Goal: Complete application form

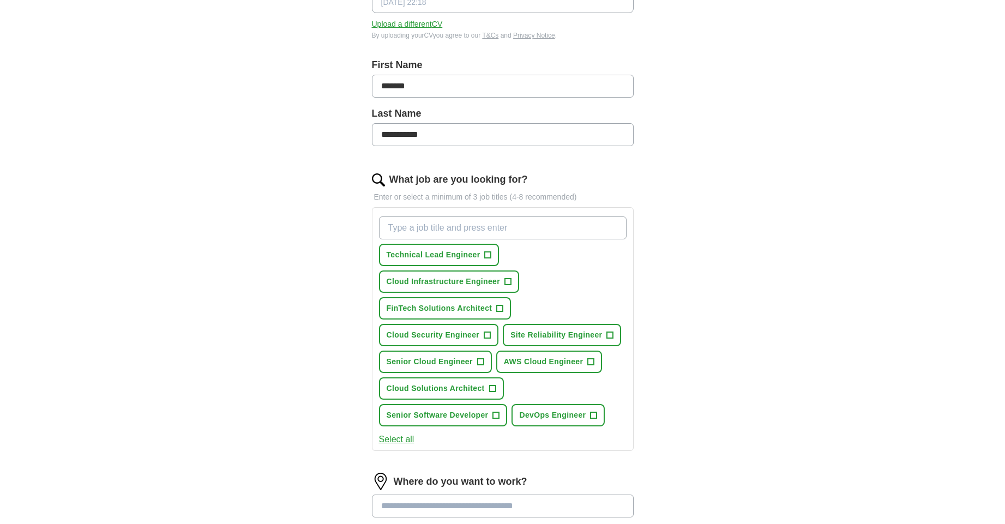
scroll to position [196, 0]
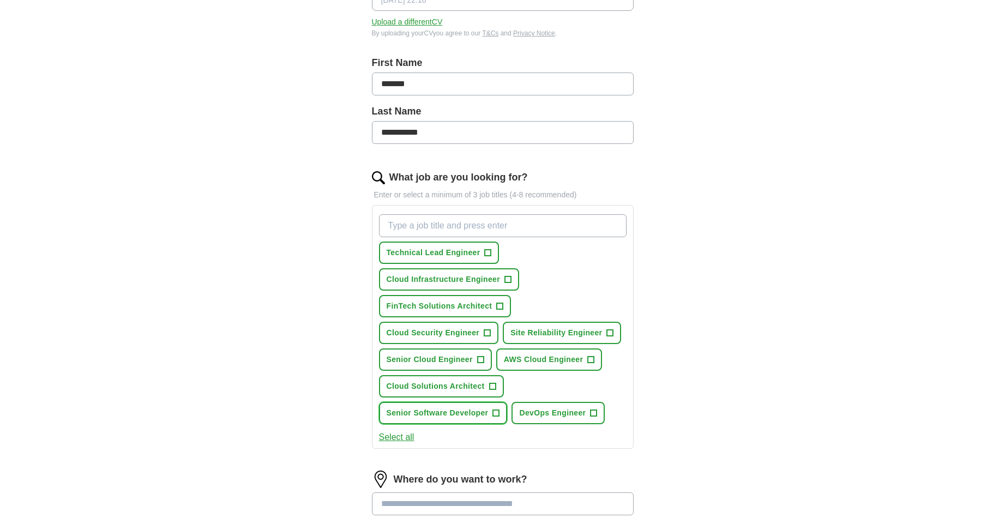
click at [486, 408] on span "Senior Software Developer" at bounding box center [438, 412] width 102 height 11
click at [581, 359] on span "AWS Cloud Engineer" at bounding box center [544, 359] width 80 height 11
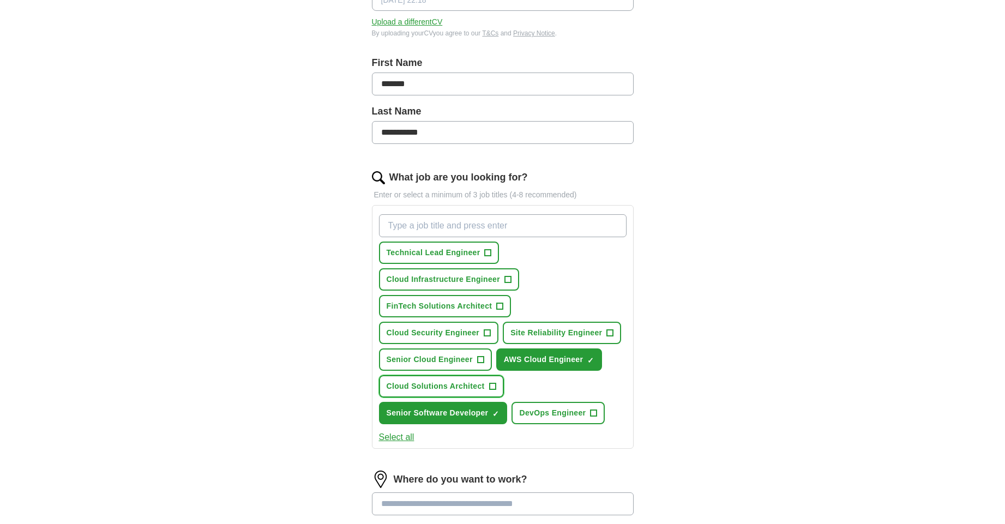
click at [473, 390] on span "Cloud Solutions Architect" at bounding box center [436, 386] width 98 height 11
click at [448, 363] on span "Senior Cloud Engineer" at bounding box center [430, 359] width 86 height 11
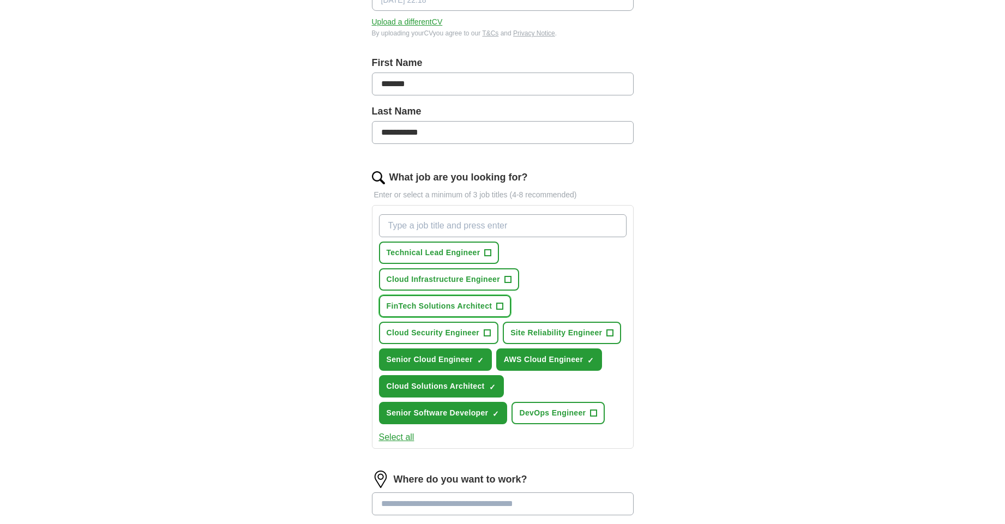
click at [437, 304] on span "FinTech Solutions Architect" at bounding box center [440, 305] width 106 height 11
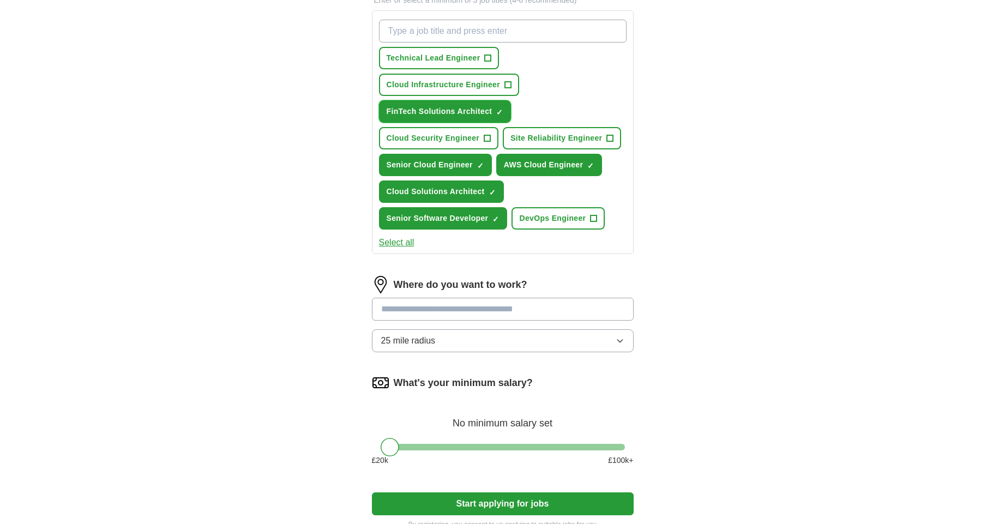
scroll to position [393, 0]
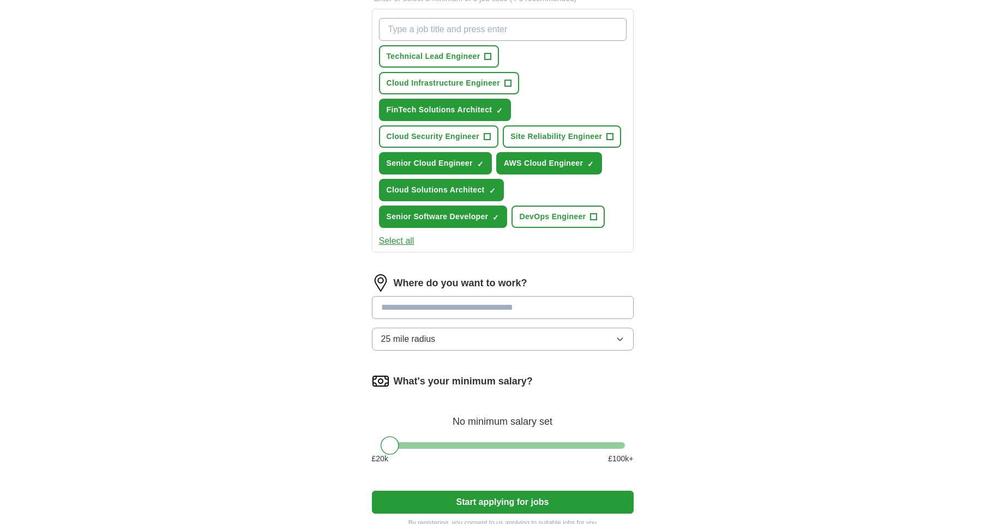
click at [513, 309] on input at bounding box center [503, 307] width 262 height 23
type input "******"
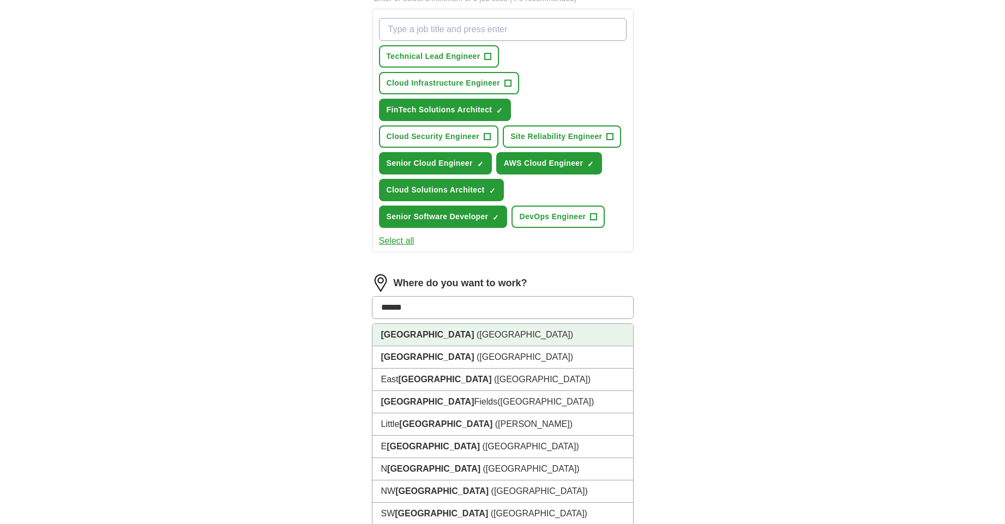
click at [547, 332] on li "[GEOGRAPHIC_DATA] ([GEOGRAPHIC_DATA])" at bounding box center [502, 335] width 261 height 22
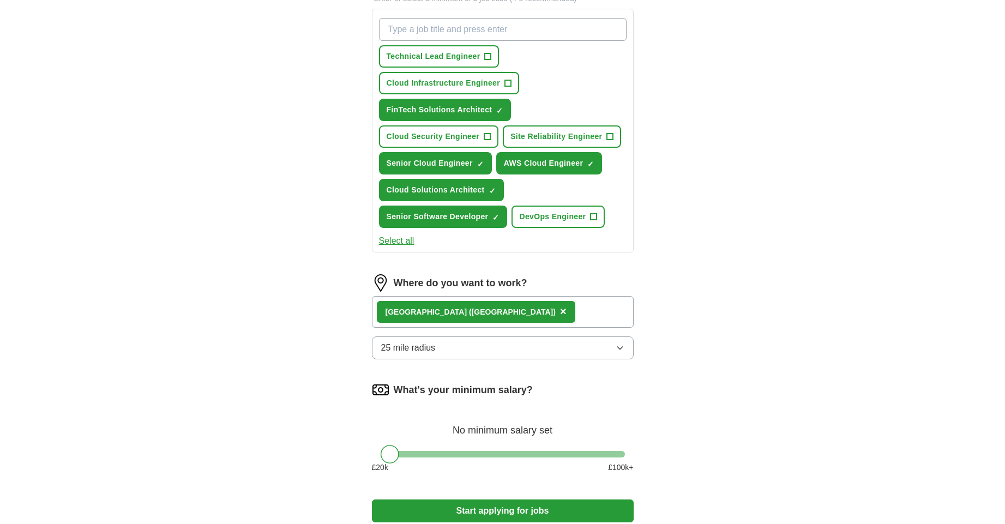
click at [463, 342] on button "25 mile radius" at bounding box center [503, 347] width 262 height 23
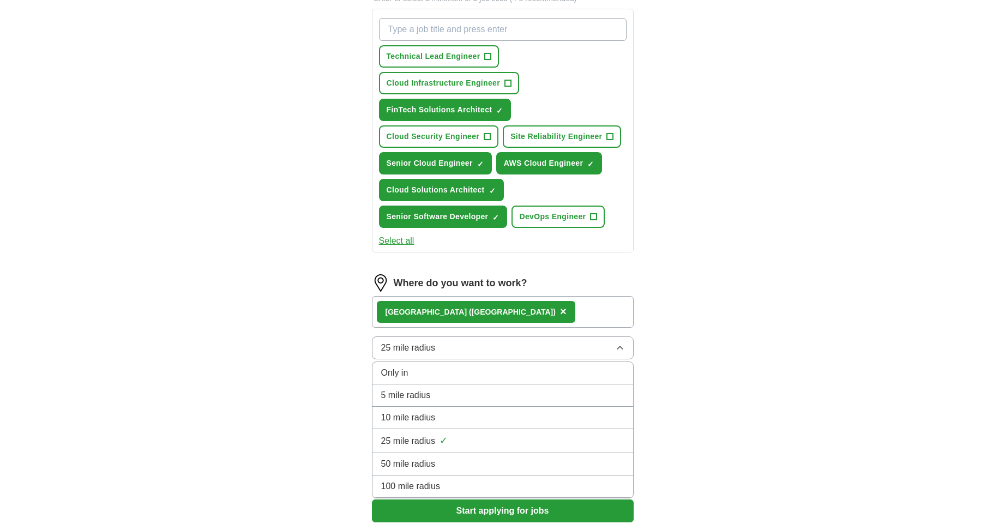
click at [452, 407] on li "10 mile radius" at bounding box center [502, 418] width 261 height 22
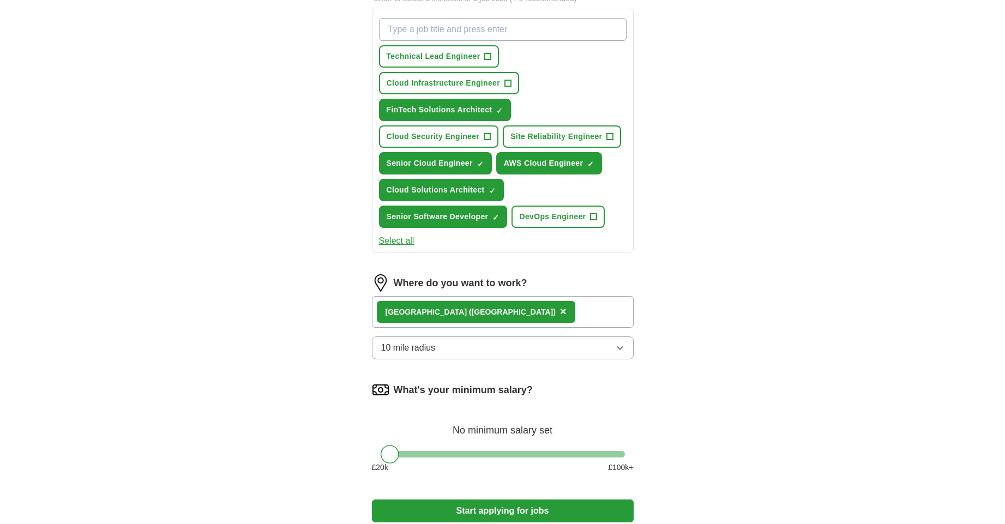
click at [462, 335] on div "Where do you want to work? [GEOGRAPHIC_DATA] ([GEOGRAPHIC_DATA]) × 10 mile radi…" at bounding box center [503, 321] width 262 height 94
click at [458, 346] on button "10 mile radius" at bounding box center [503, 347] width 262 height 23
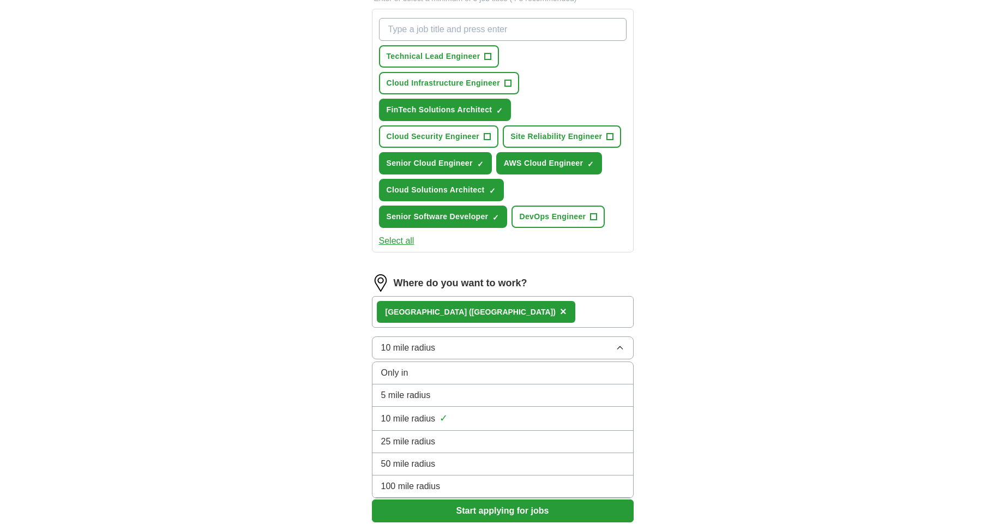
click at [445, 437] on div "25 mile radius" at bounding box center [502, 441] width 243 height 13
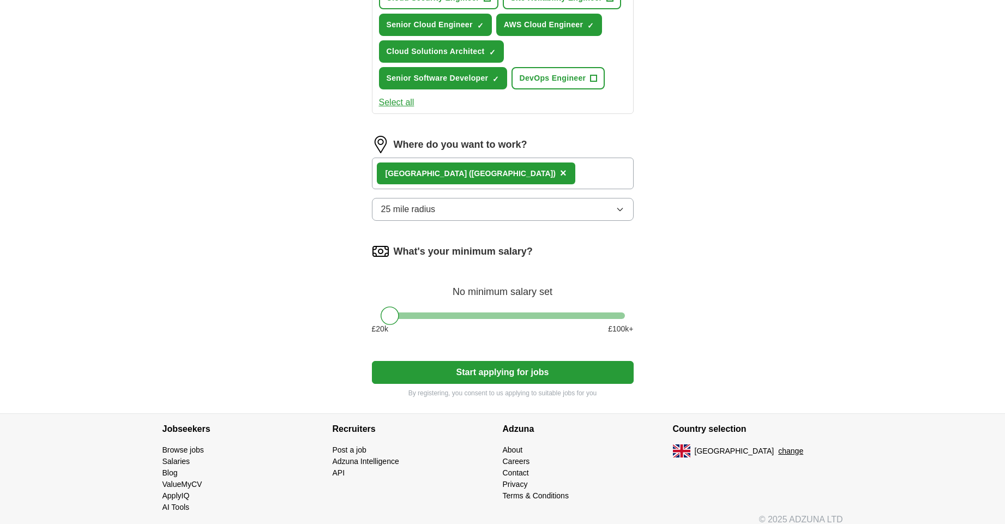
scroll to position [542, 0]
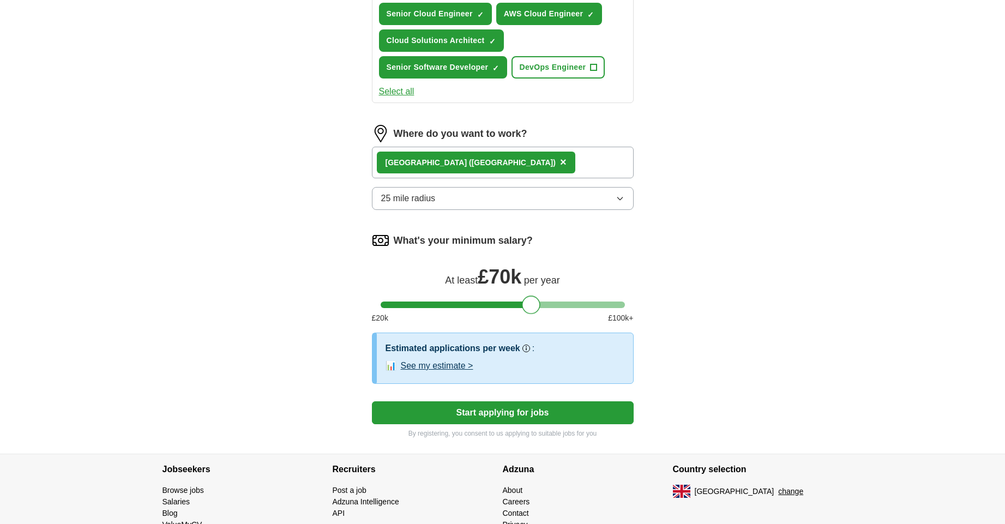
drag, startPoint x: 392, startPoint y: 308, endPoint x: 533, endPoint y: 303, distance: 140.7
click at [533, 303] on div at bounding box center [531, 305] width 19 height 19
drag, startPoint x: 533, startPoint y: 304, endPoint x: 546, endPoint y: 306, distance: 13.7
click at [546, 306] on div at bounding box center [544, 305] width 19 height 19
drag, startPoint x: 546, startPoint y: 306, endPoint x: 559, endPoint y: 308, distance: 13.2
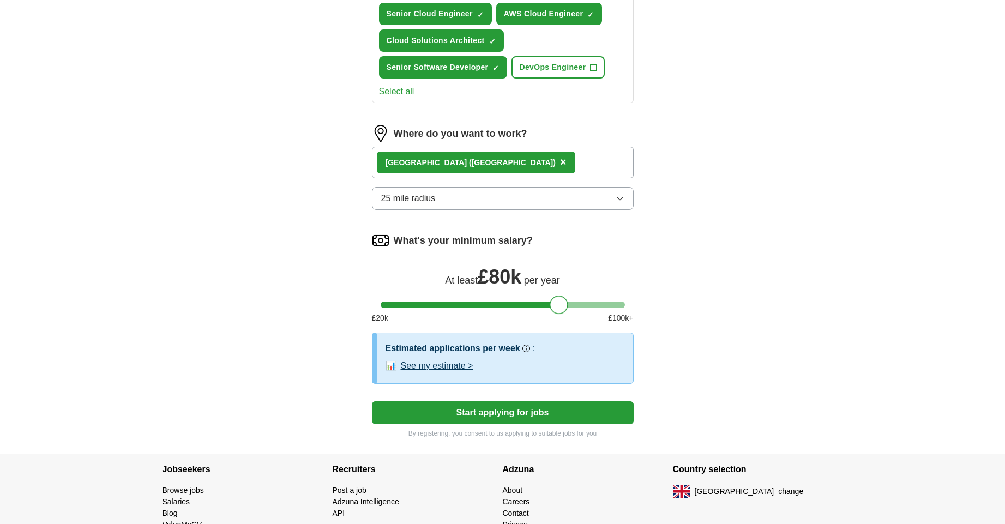
click at [559, 308] on div at bounding box center [559, 305] width 19 height 19
click at [528, 420] on button "Start applying for jobs" at bounding box center [503, 412] width 262 height 23
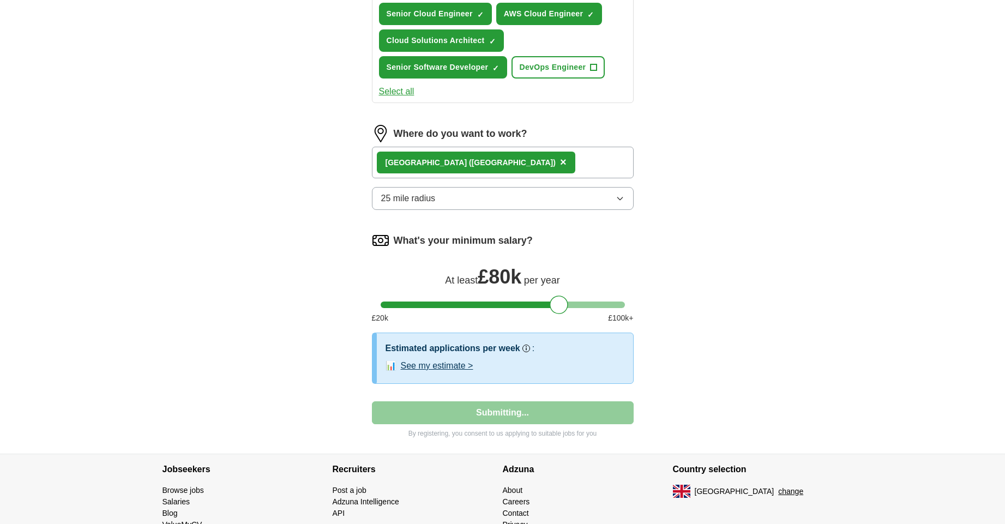
select select "**"
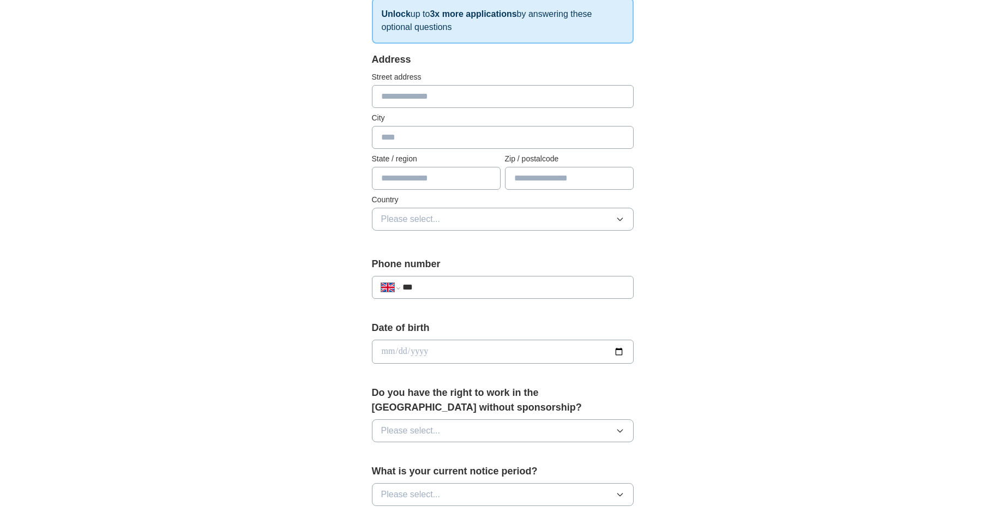
scroll to position [196, 0]
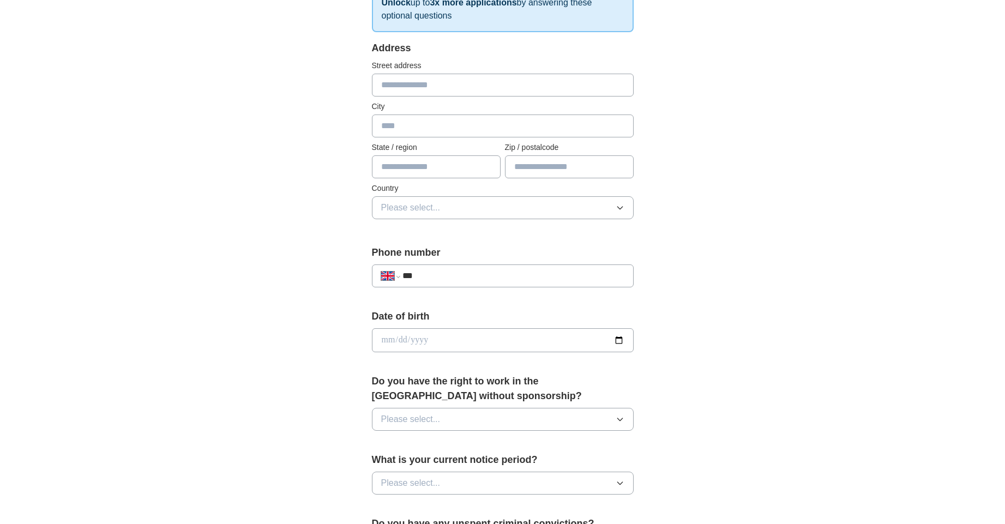
click at [464, 272] on input "***" at bounding box center [512, 275] width 221 height 13
type input "**********"
type input "******"
type input "*******"
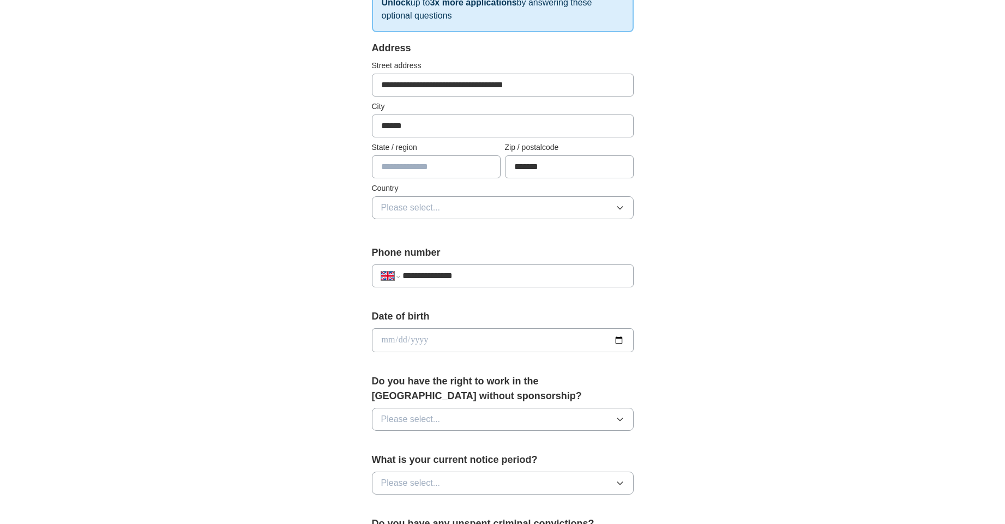
click at [286, 266] on div "**********" at bounding box center [503, 326] width 698 height 978
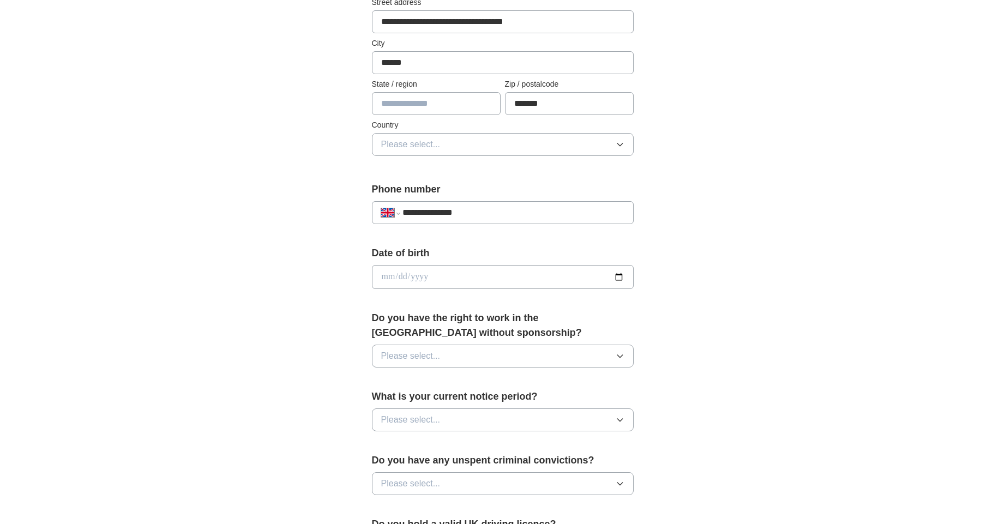
scroll to position [262, 0]
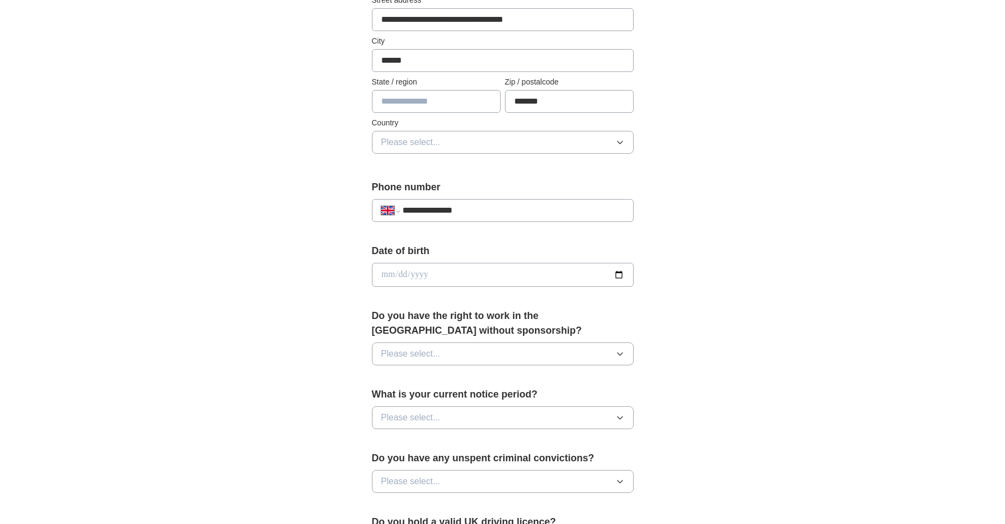
click at [497, 266] on input "date" at bounding box center [503, 275] width 262 height 24
type input "**********"
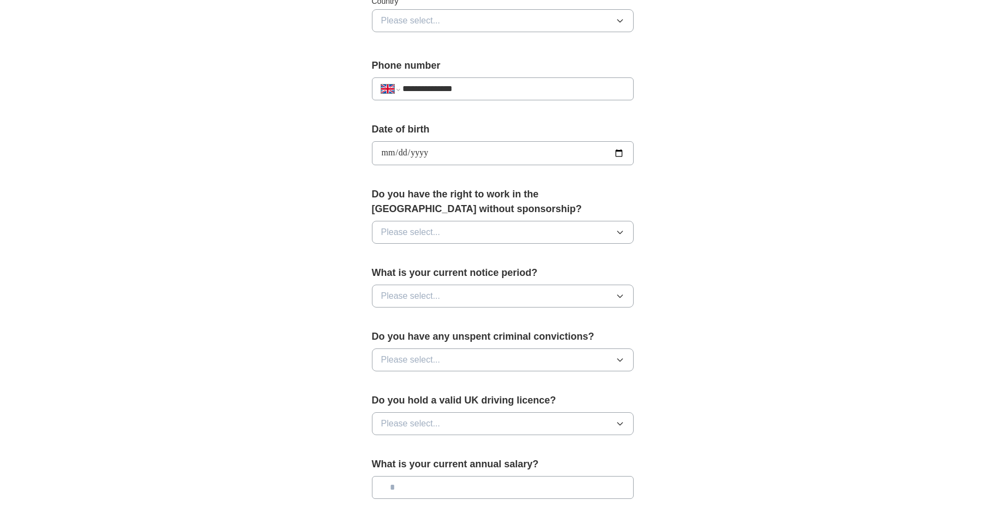
scroll to position [393, 0]
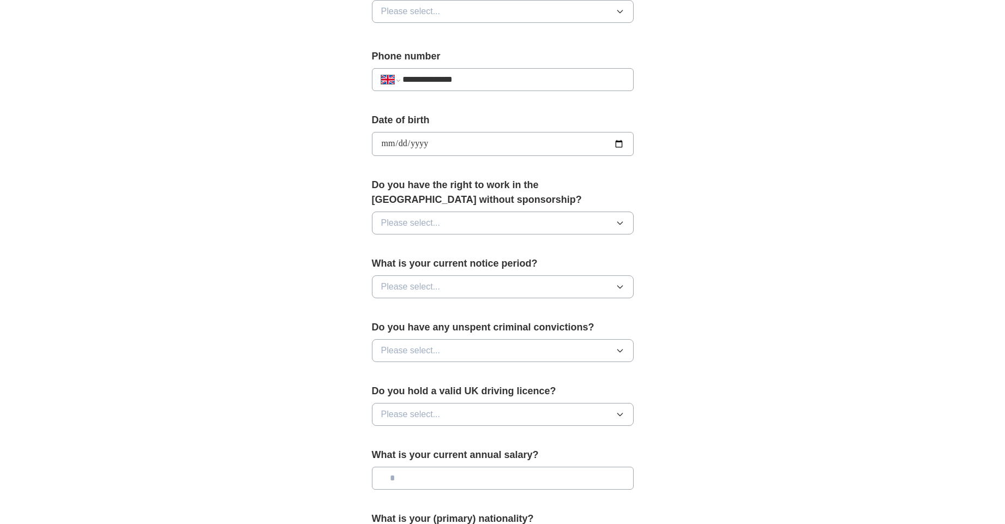
click at [479, 224] on button "Please select..." at bounding box center [503, 223] width 262 height 23
click at [474, 250] on div "Yes" at bounding box center [502, 248] width 243 height 13
click at [467, 285] on button "Please select..." at bounding box center [503, 286] width 262 height 23
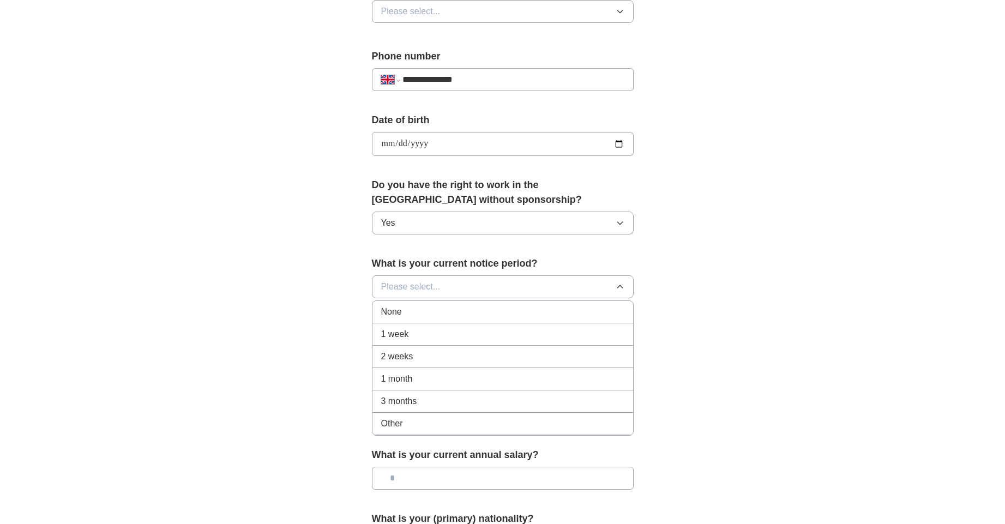
click at [436, 400] on div "3 months" at bounding box center [502, 401] width 243 height 13
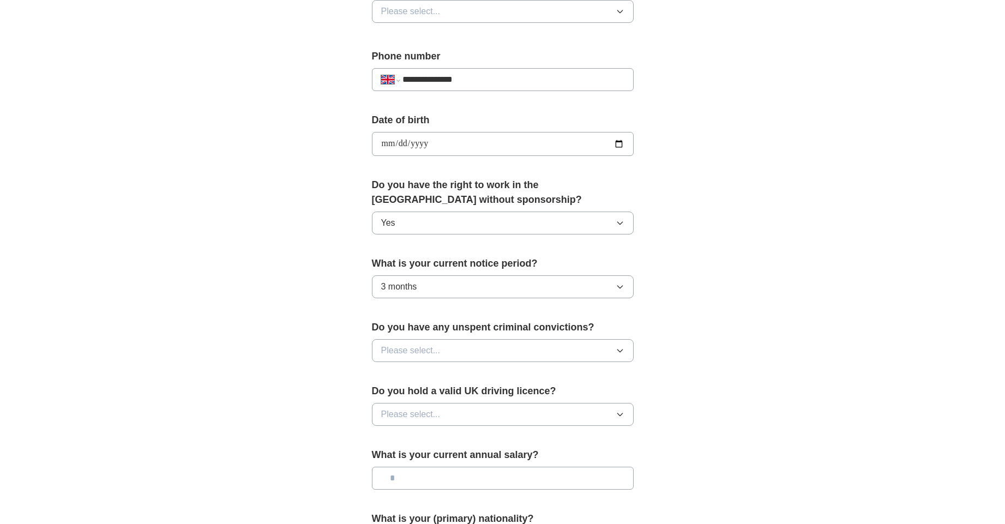
click at [417, 339] on button "Please select..." at bounding box center [503, 350] width 262 height 23
click at [417, 393] on div "No" at bounding box center [502, 397] width 243 height 13
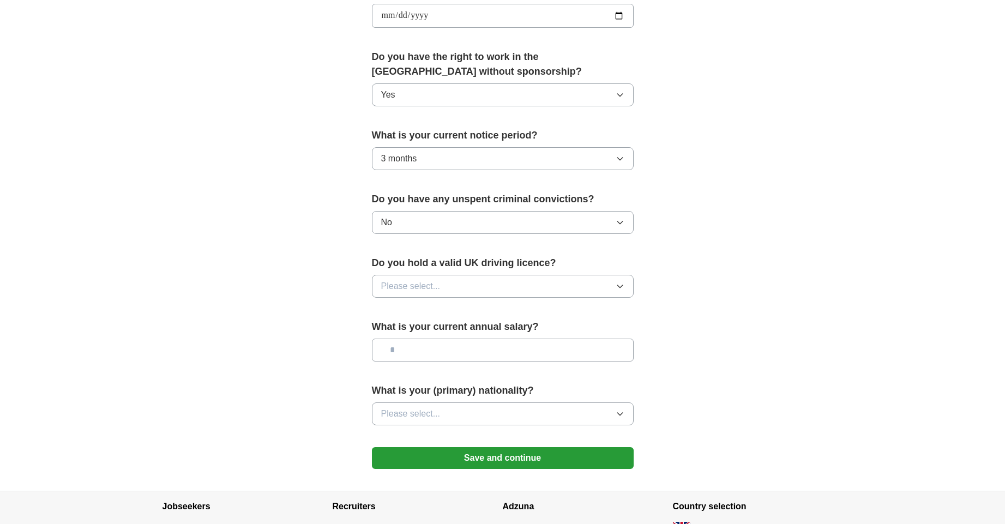
scroll to position [523, 0]
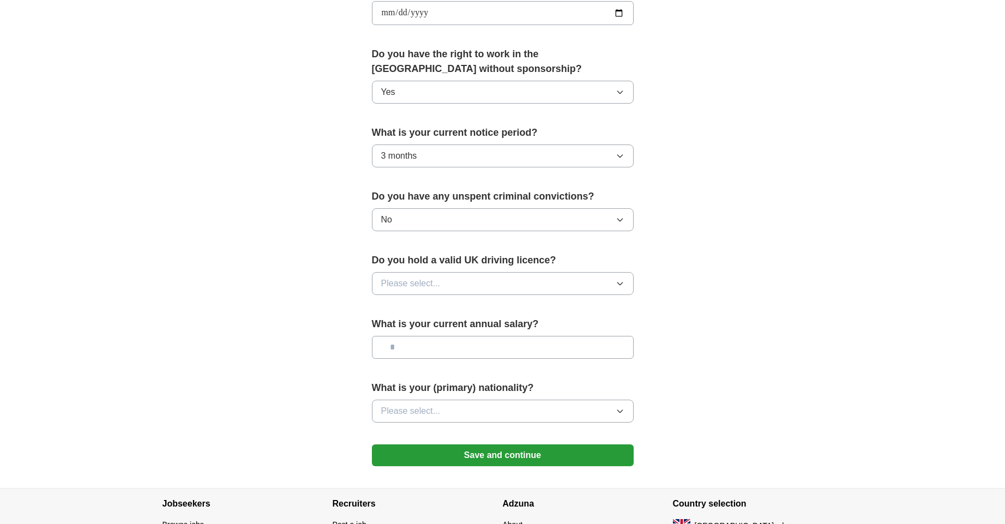
click at [408, 280] on span "Please select..." at bounding box center [410, 283] width 59 height 13
click at [415, 307] on div "Yes" at bounding box center [502, 308] width 243 height 13
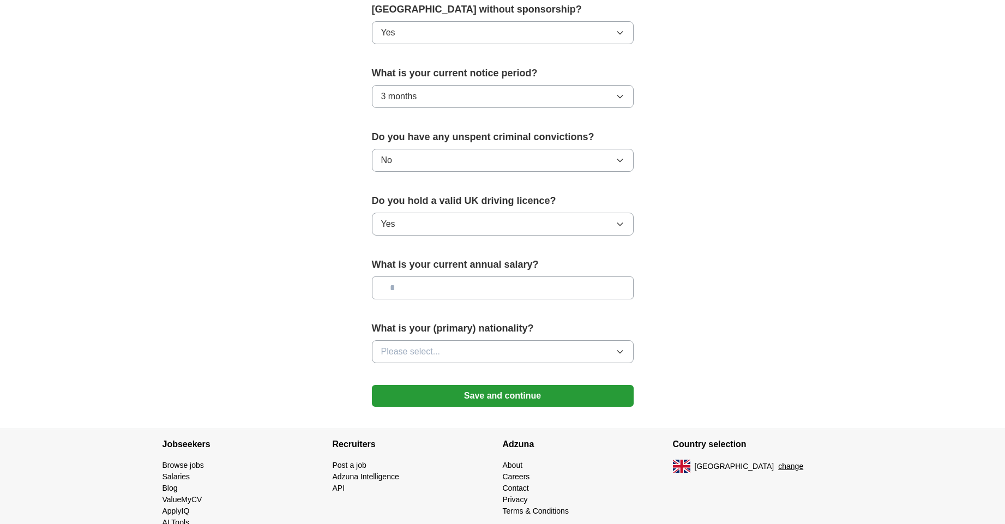
scroll to position [589, 0]
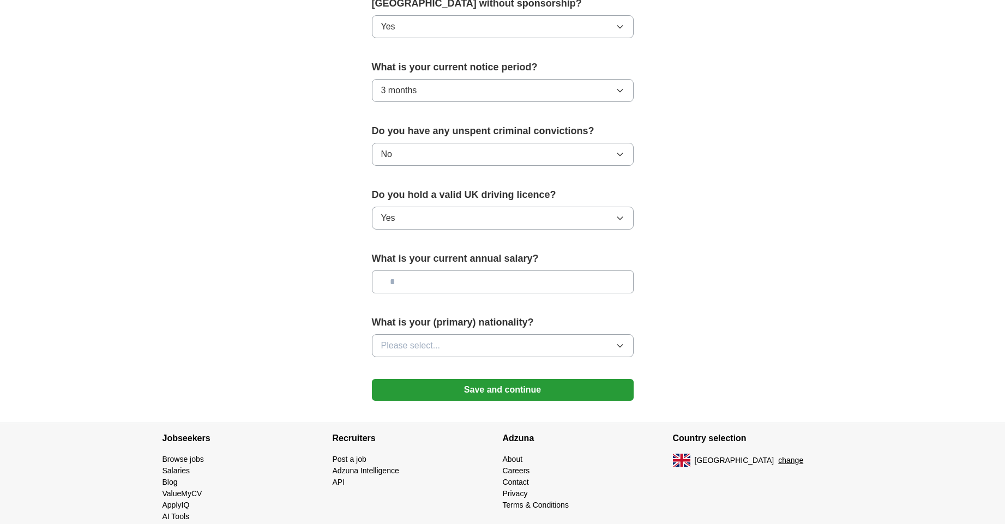
click at [441, 340] on button "Please select..." at bounding box center [503, 345] width 262 height 23
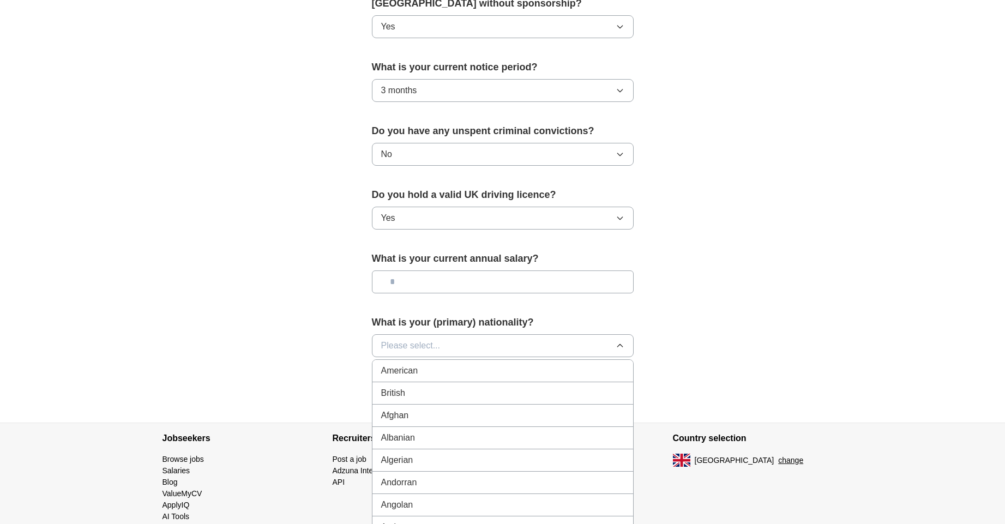
click at [441, 340] on button "Please select..." at bounding box center [503, 345] width 262 height 23
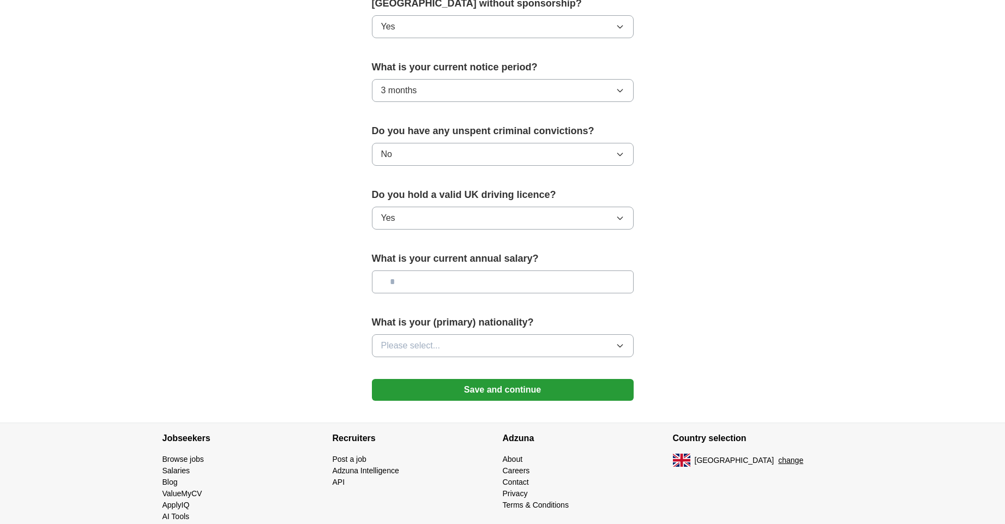
click at [496, 390] on button "Save and continue" at bounding box center [503, 390] width 262 height 22
